Goal: Check status

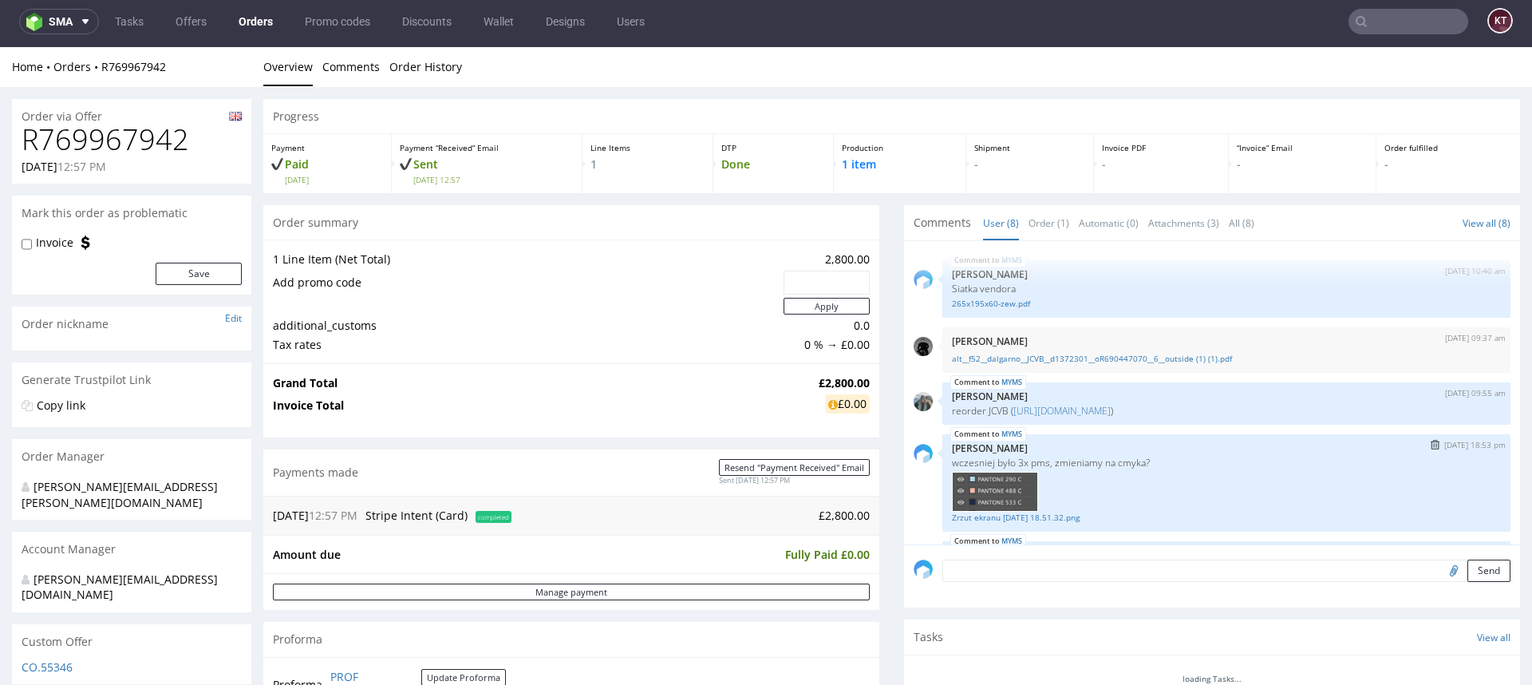
scroll to position [217, 0]
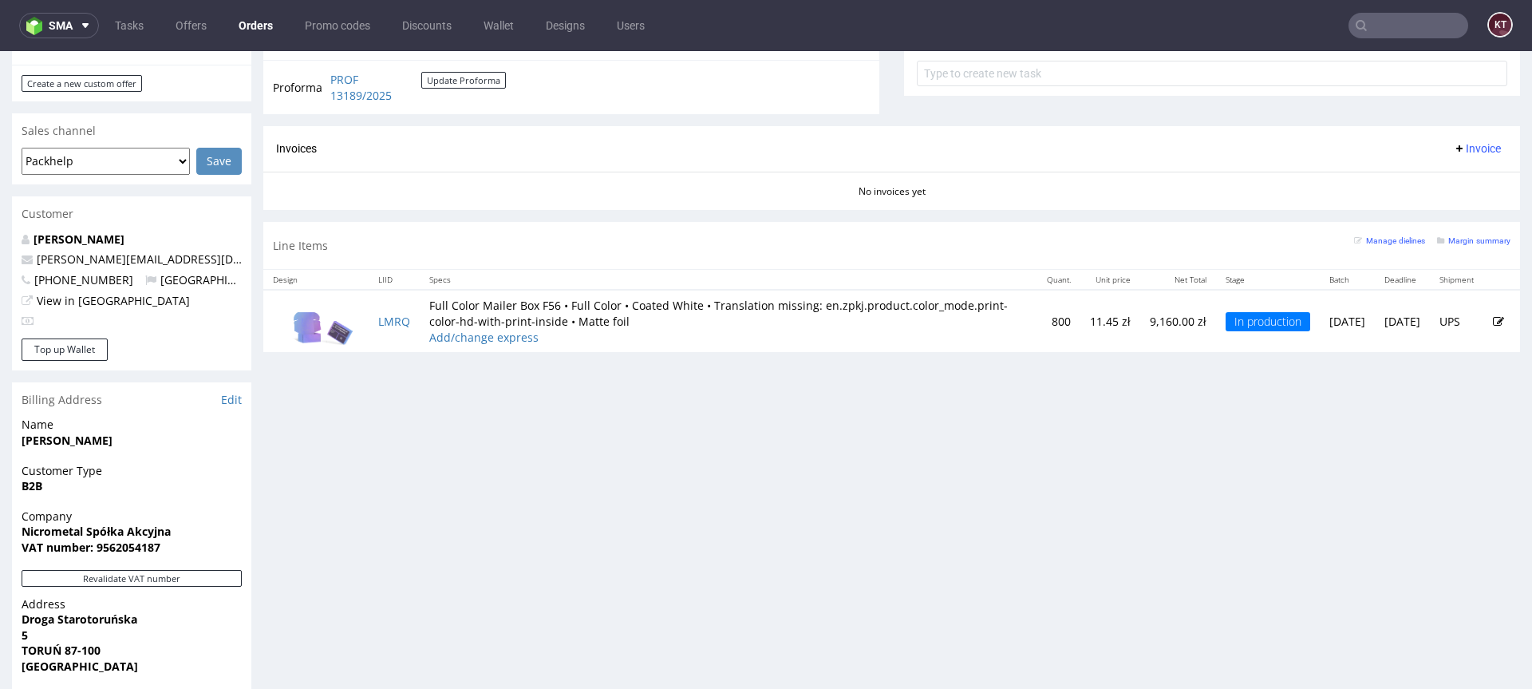
scroll to position [609, 0]
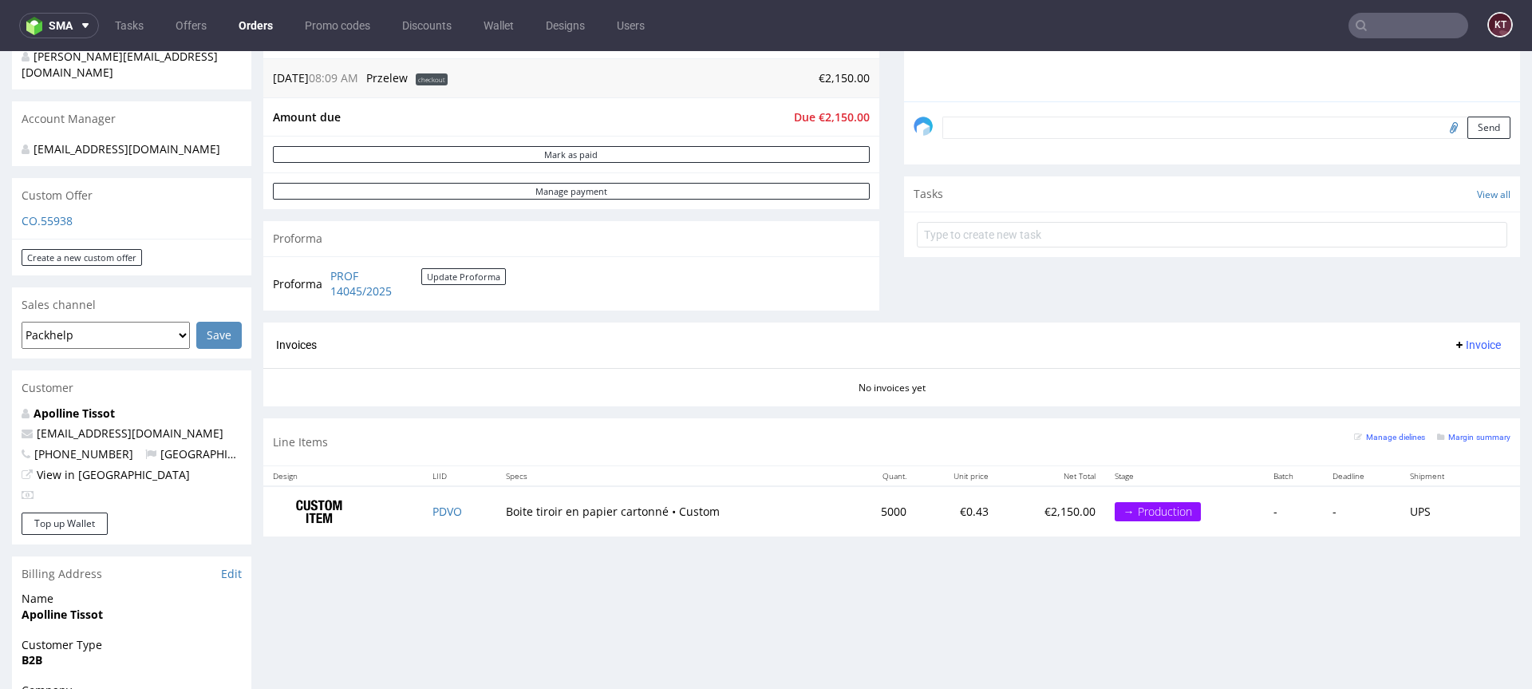
scroll to position [567, 0]
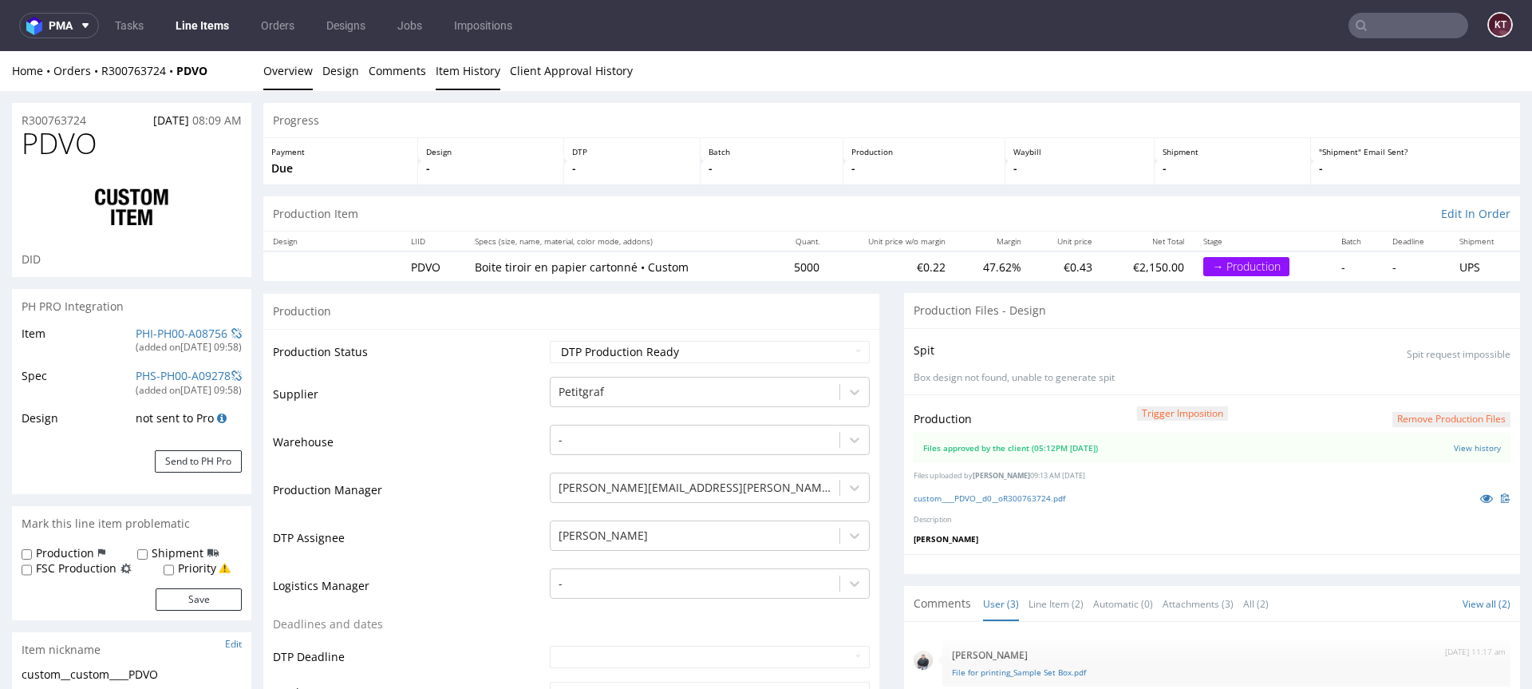
click at [462, 69] on link "Item History" at bounding box center [468, 70] width 65 height 39
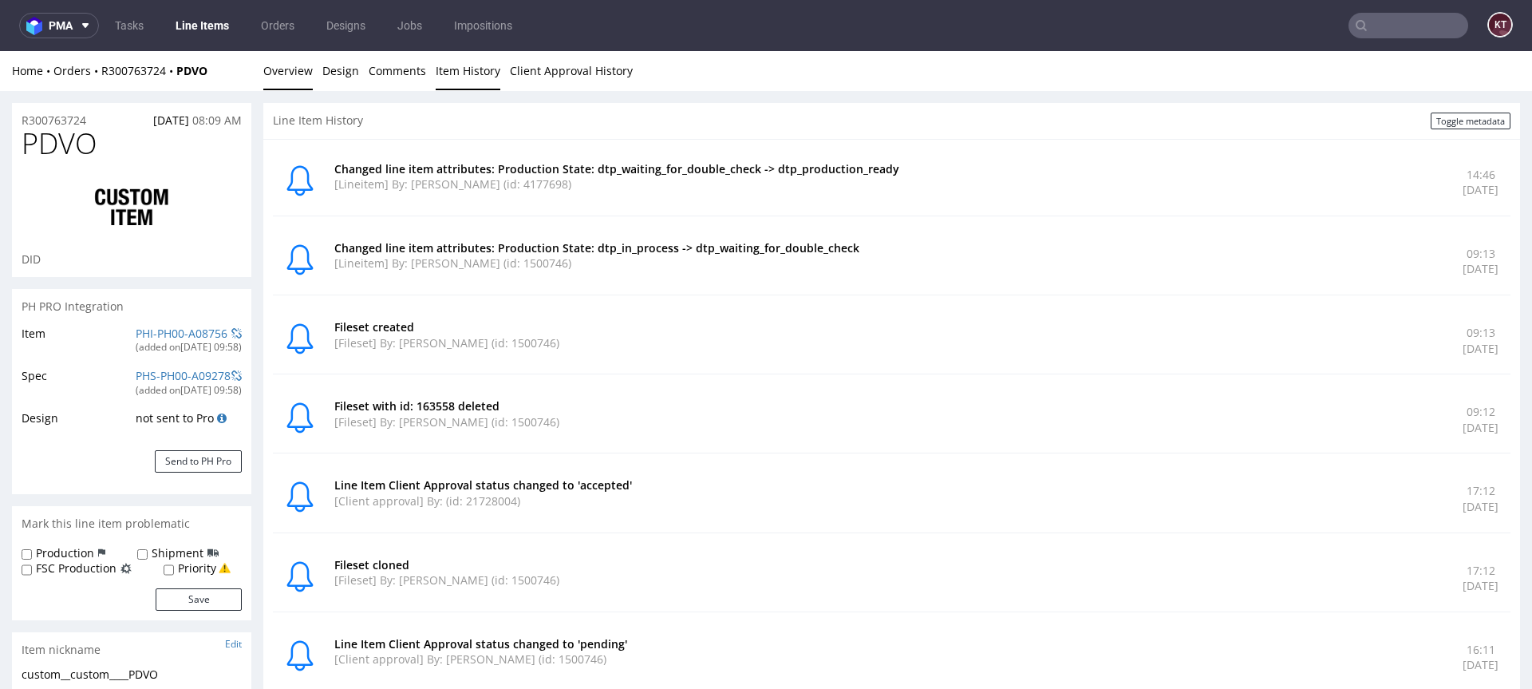
click at [290, 73] on link "Overview" at bounding box center [287, 70] width 49 height 39
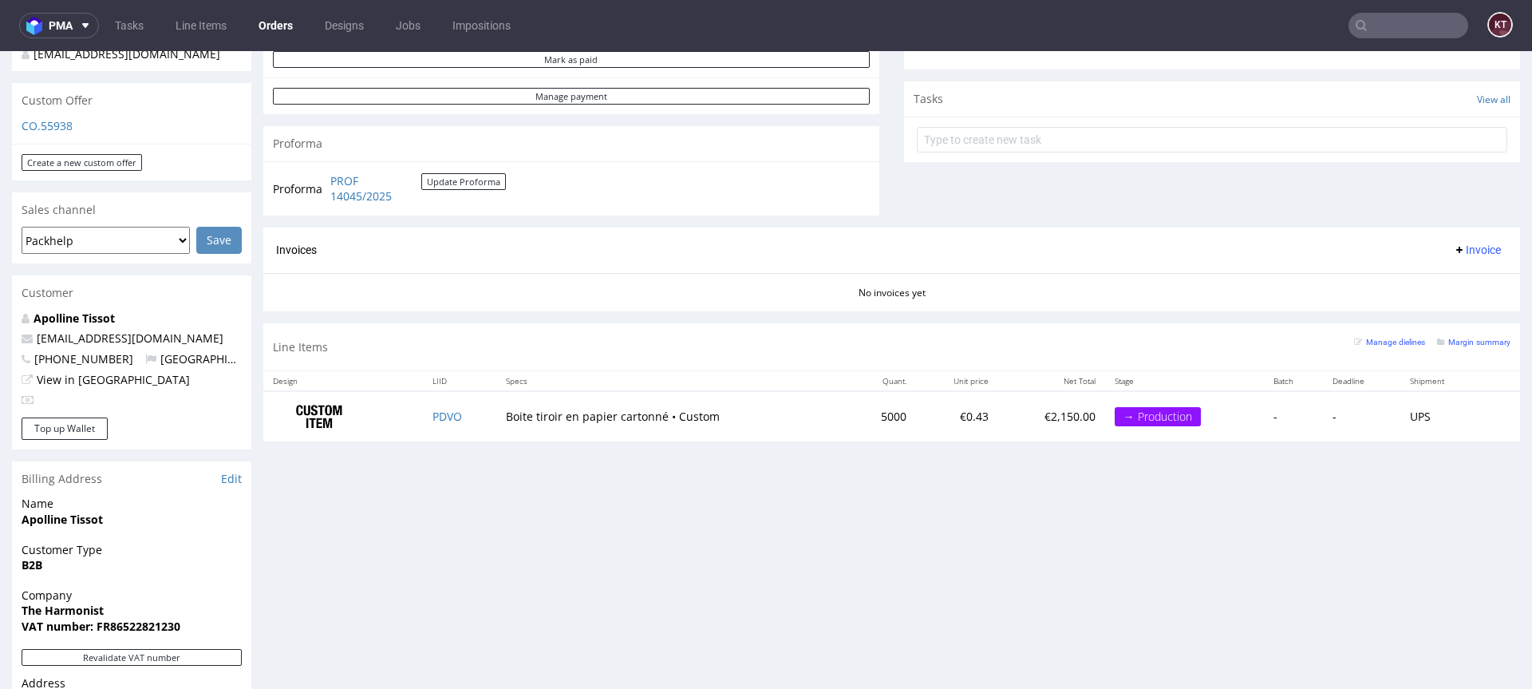
scroll to position [575, 0]
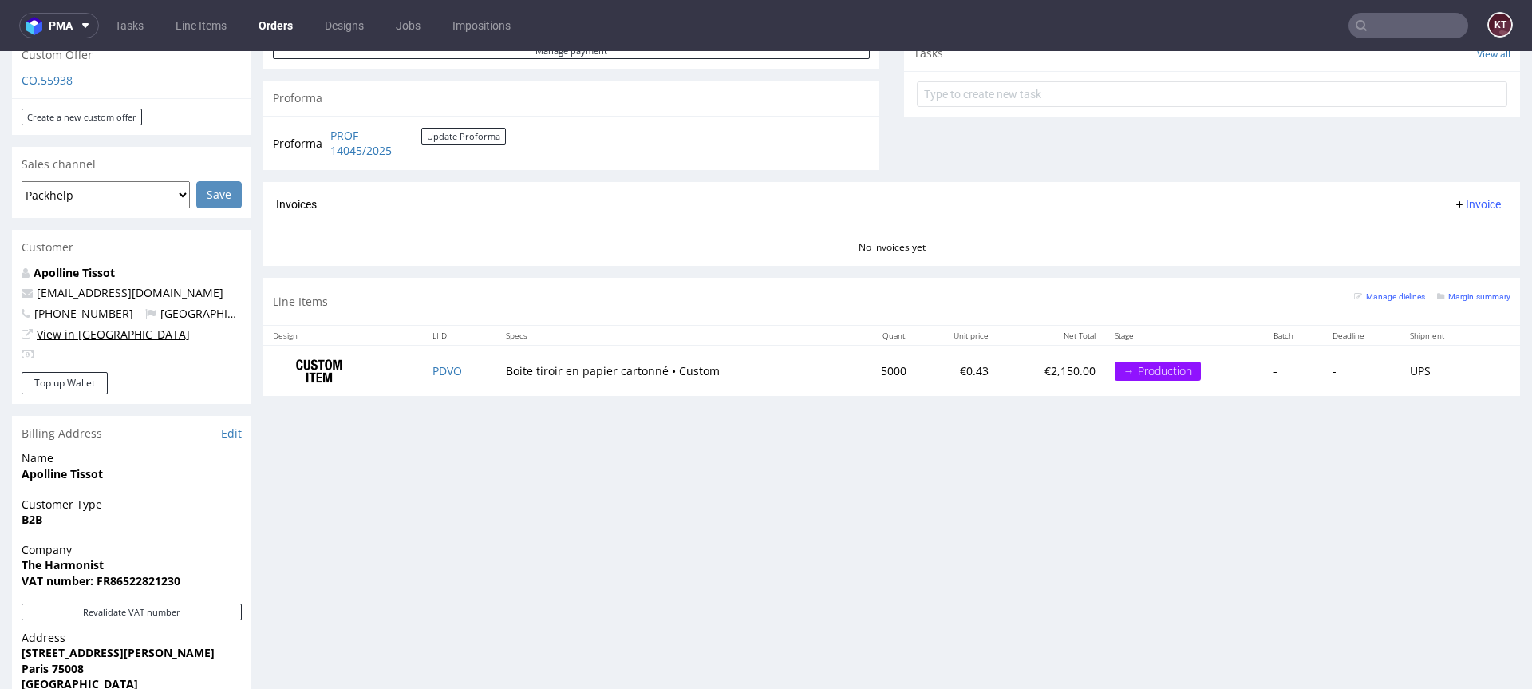
click at [98, 334] on link "View in [GEOGRAPHIC_DATA]" at bounding box center [113, 333] width 153 height 15
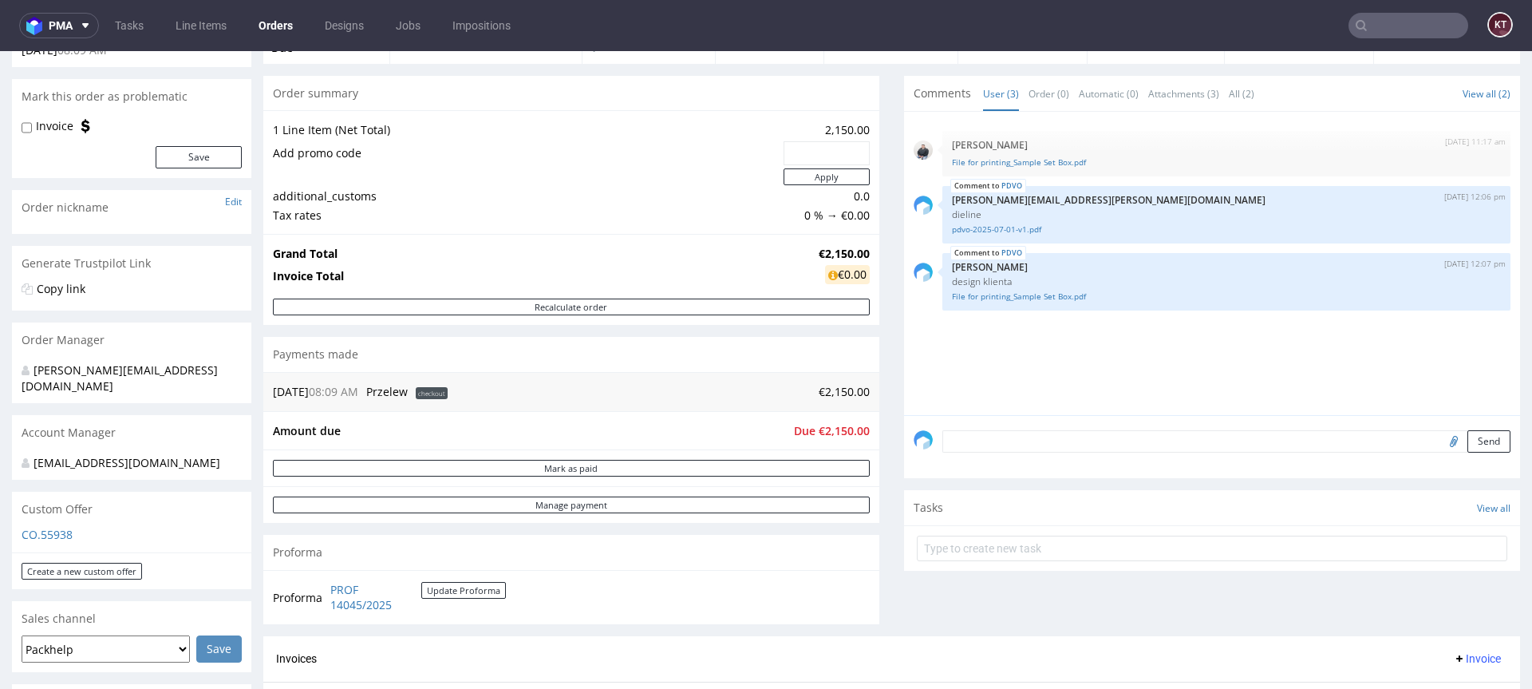
scroll to position [139, 0]
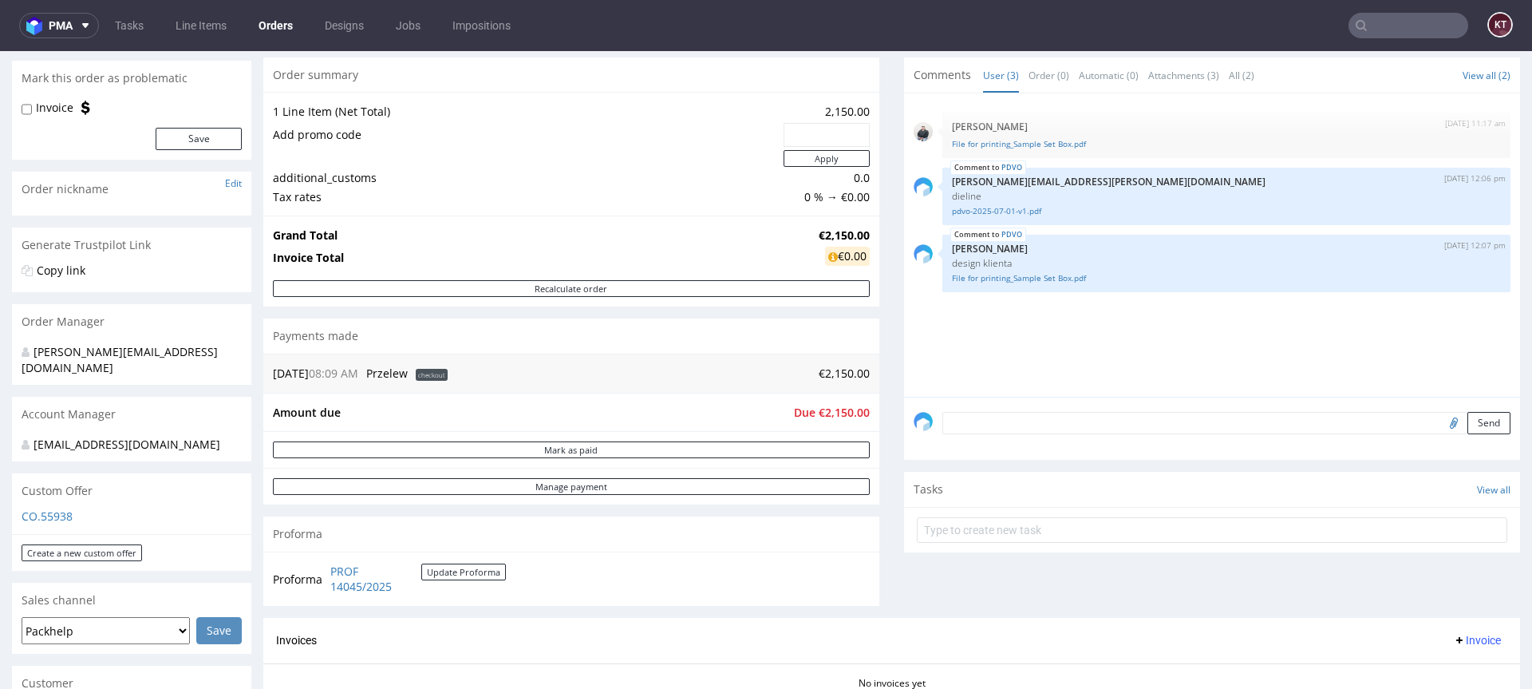
click at [975, 580] on div "Comments User (3) Order (0) Automatic (0) Attachments (3) All (2) View all (2) …" at bounding box center [1212, 337] width 616 height 560
